Goal: Transaction & Acquisition: Download file/media

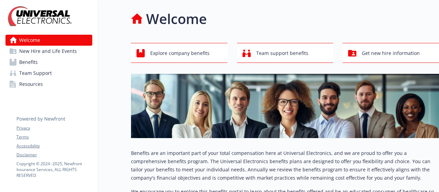
click at [57, 53] on span "New Hire and Life Events" at bounding box center [48, 51] width 58 height 11
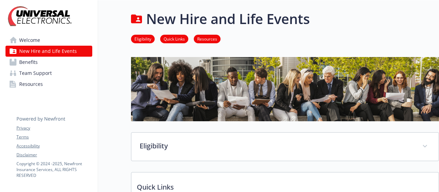
click at [46, 67] on link "Benefits" at bounding box center [48, 62] width 87 height 11
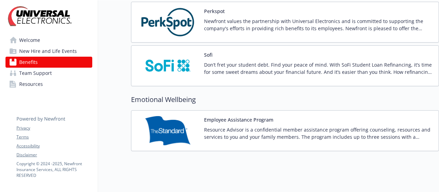
scroll to position [951, 0]
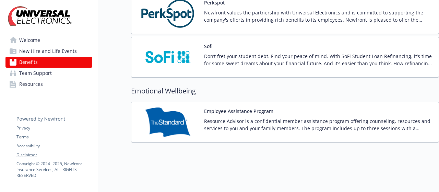
click at [41, 75] on span "Team Support" at bounding box center [35, 73] width 33 height 11
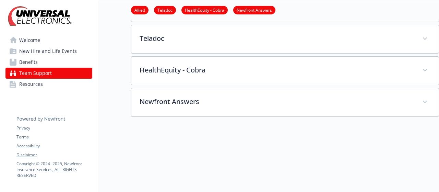
scroll to position [203, 0]
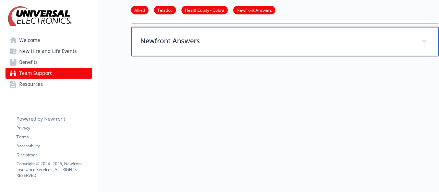
click at [184, 37] on p "Newfront Answers" at bounding box center [276, 41] width 273 height 10
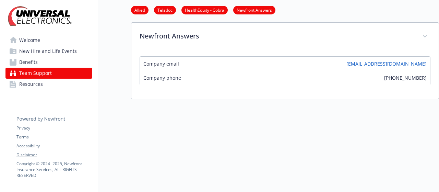
click at [17, 83] on link "Resources" at bounding box center [48, 84] width 87 height 11
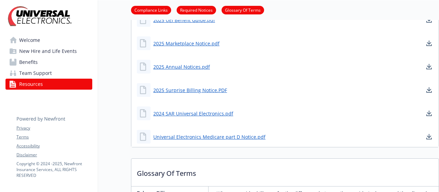
scroll to position [239, 0]
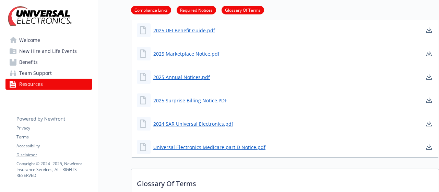
click at [43, 61] on link "Benefits" at bounding box center [48, 62] width 87 height 11
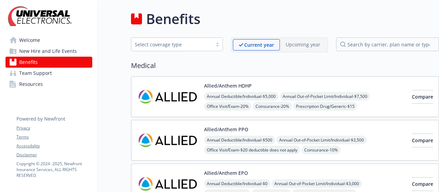
click at [231, 84] on button "Allied/Anthem HDHP" at bounding box center [228, 85] width 48 height 7
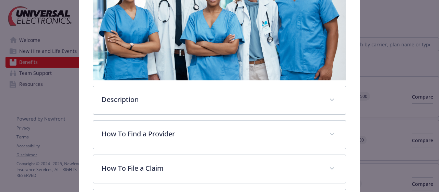
scroll to position [192, 0]
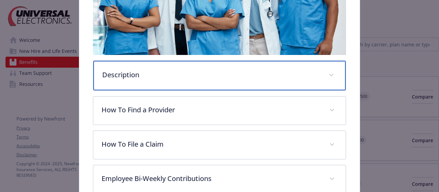
click at [239, 73] on p "Description" at bounding box center [211, 75] width 218 height 10
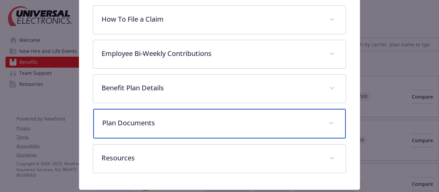
click at [250, 109] on div "Plan Documents" at bounding box center [219, 124] width 252 height 30
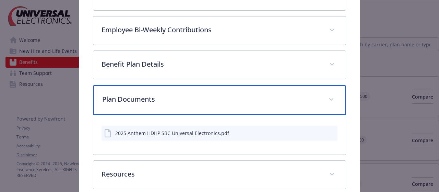
scroll to position [431, 0]
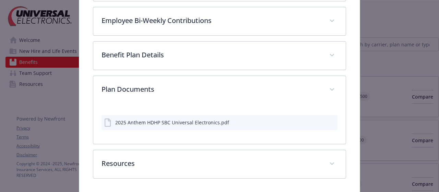
click at [184, 119] on div "2025 Anthem HDHP SBC Universal Electronics.pdf" at bounding box center [172, 122] width 114 height 7
click at [317, 119] on icon "download file" at bounding box center [319, 121] width 5 height 5
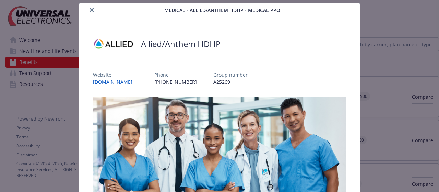
scroll to position [0, 0]
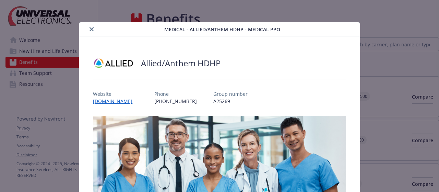
click at [88, 31] on button "close" at bounding box center [91, 29] width 8 height 8
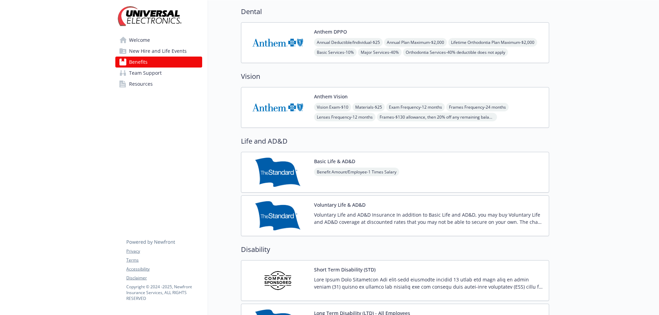
scroll to position [206, 0]
